Goal: Task Accomplishment & Management: Use online tool/utility

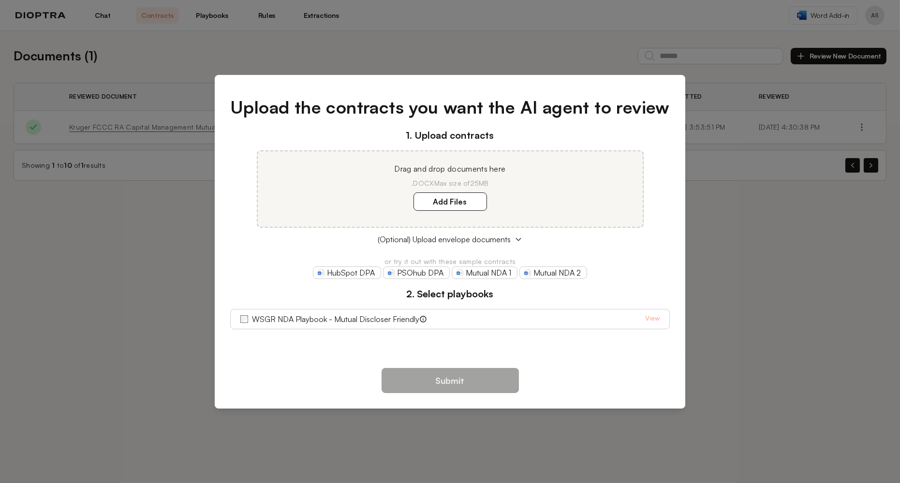
click at [722, 239] on div "Upload the contracts you want the AI agent to review 1. Upload contracts Drag a…" at bounding box center [450, 241] width 900 height 483
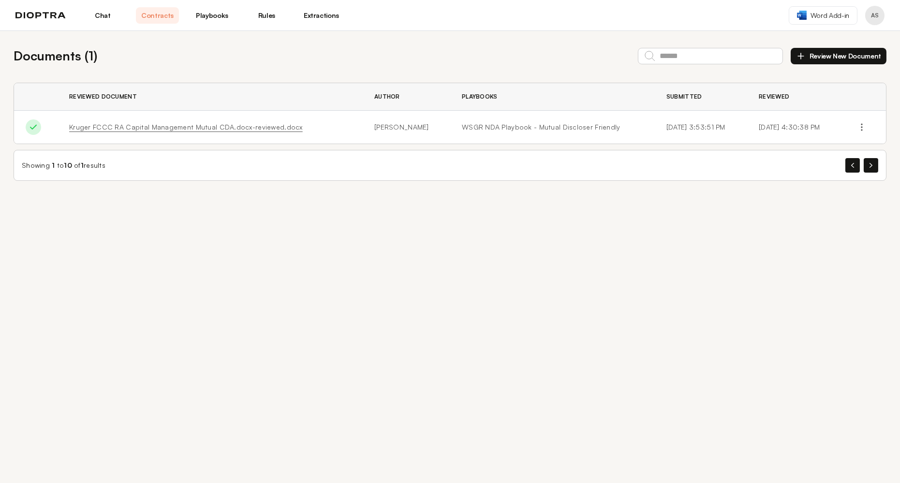
click at [318, 15] on link "Extractions" at bounding box center [321, 15] width 43 height 16
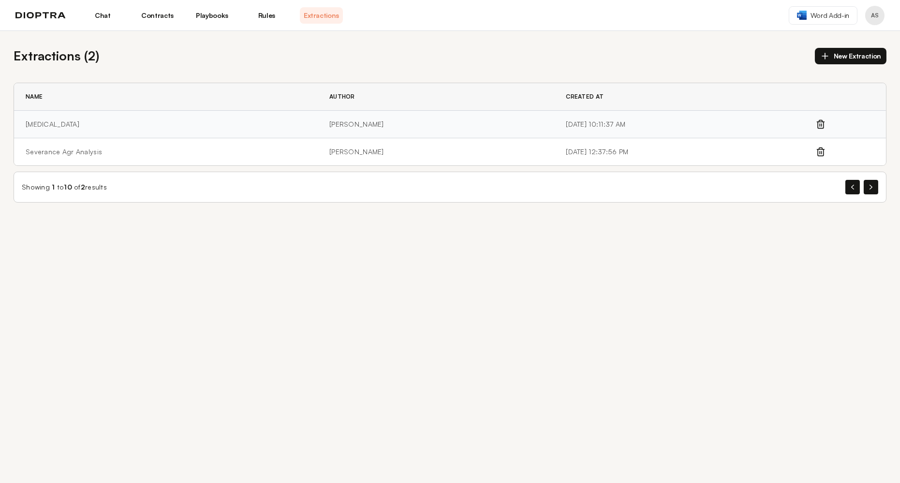
click at [71, 124] on td "[MEDICAL_DATA]" at bounding box center [166, 125] width 304 height 28
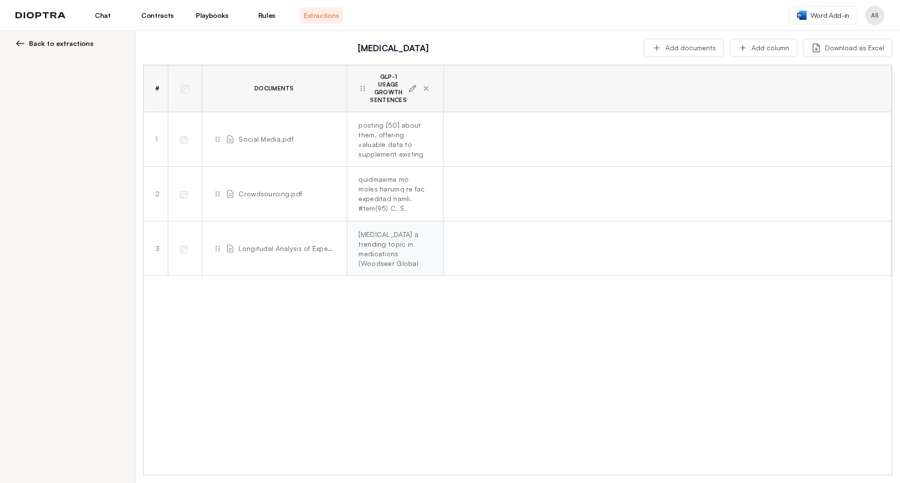
scroll to position [280, 0]
click at [26, 14] on img at bounding box center [40, 15] width 50 height 7
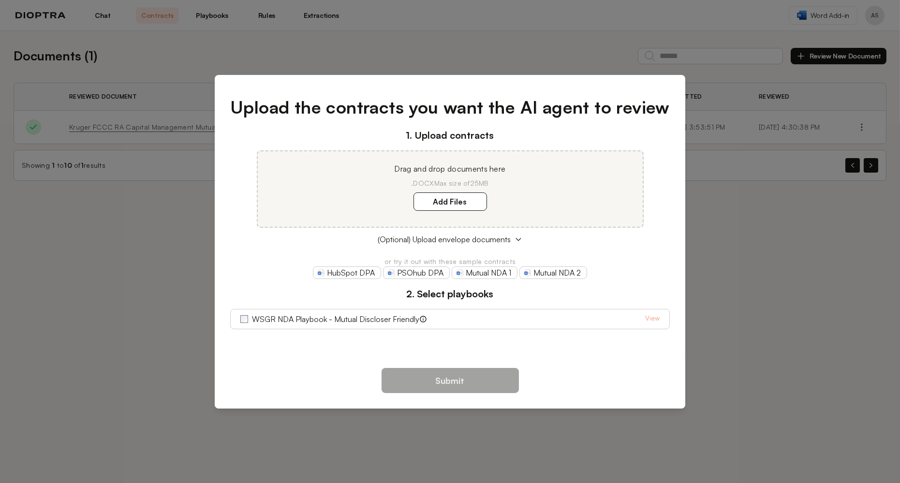
click at [760, 242] on div "Upload the contracts you want the AI agent to review 1. Upload contracts Drag a…" at bounding box center [450, 241] width 900 height 483
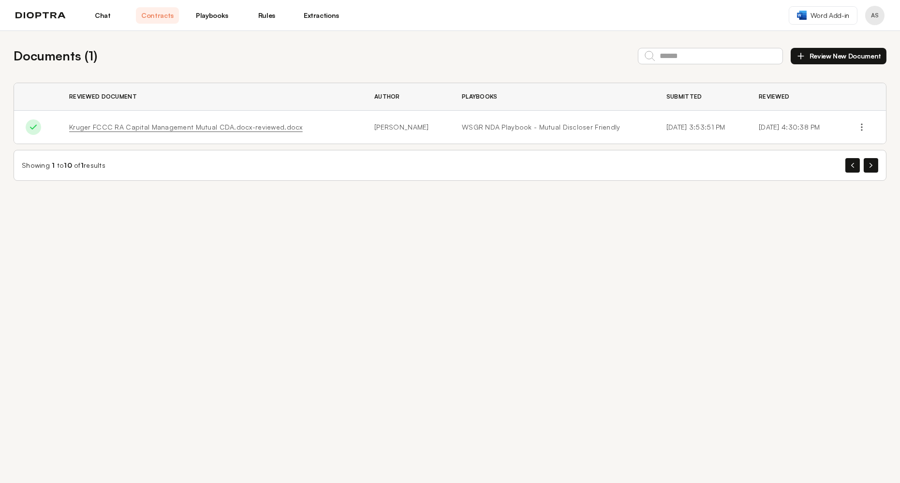
click at [877, 14] on button "Profile menu" at bounding box center [874, 15] width 19 height 19
click at [676, 6] on header "Chat Contracts Playbooks Rules Extractions Word Add-in AS Profile Integrations" at bounding box center [450, 15] width 900 height 31
click at [874, 11] on button "Profile menu" at bounding box center [874, 15] width 19 height 19
click at [823, 58] on button "Integrations" at bounding box center [838, 57] width 92 height 17
